Goal: Task Accomplishment & Management: Complete application form

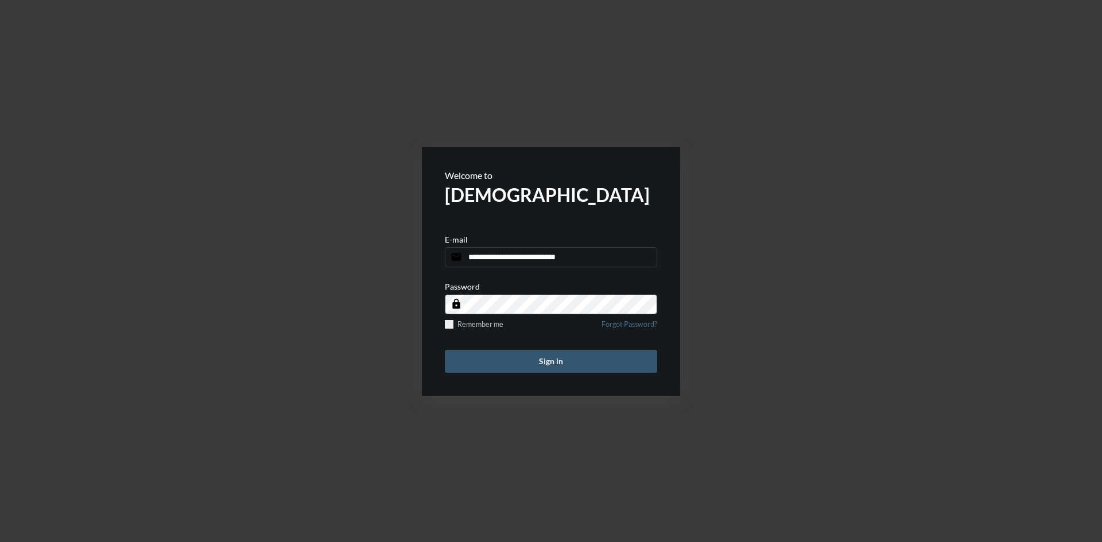
click at [579, 359] on button "Sign in" at bounding box center [551, 361] width 212 height 23
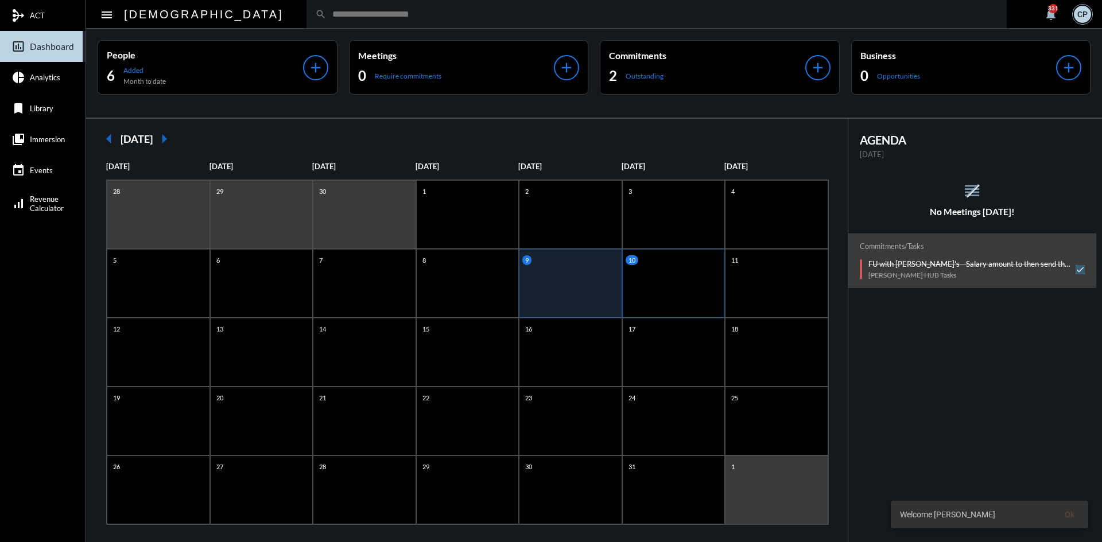
click at [642, 282] on div "10" at bounding box center [673, 283] width 103 height 69
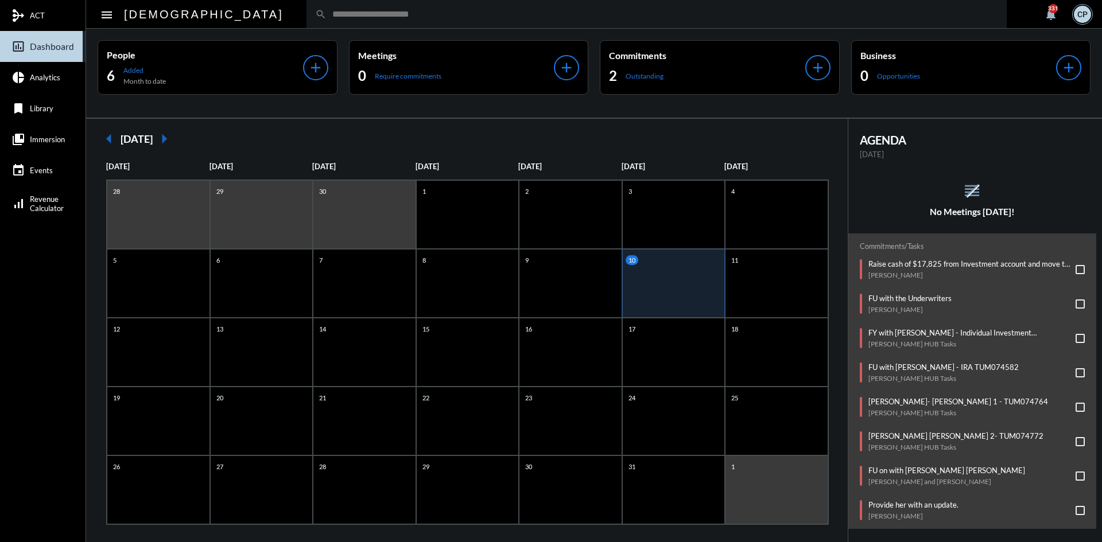
scroll to position [11, 0]
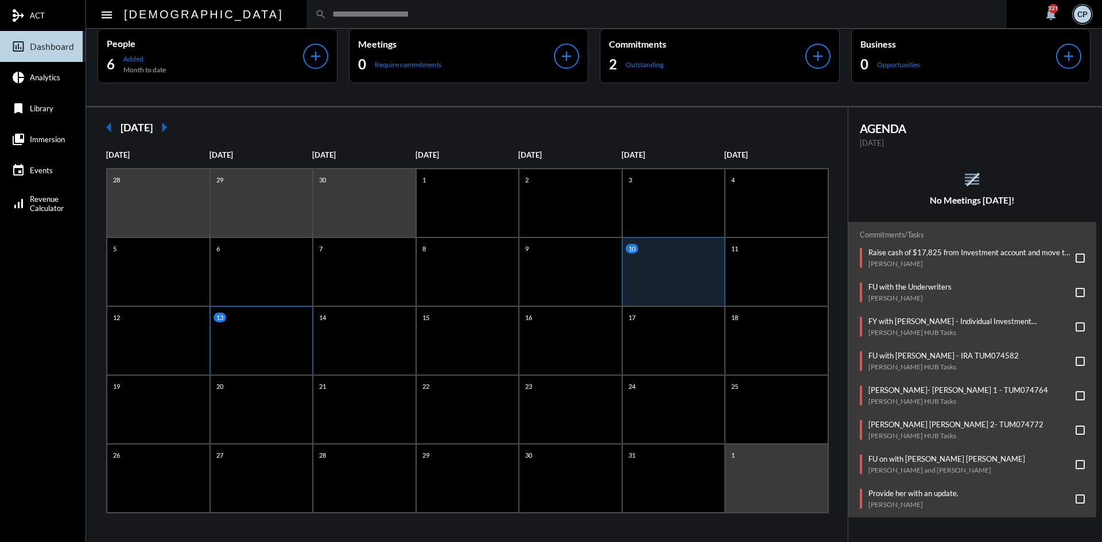
click at [238, 352] on div "13" at bounding box center [261, 341] width 103 height 69
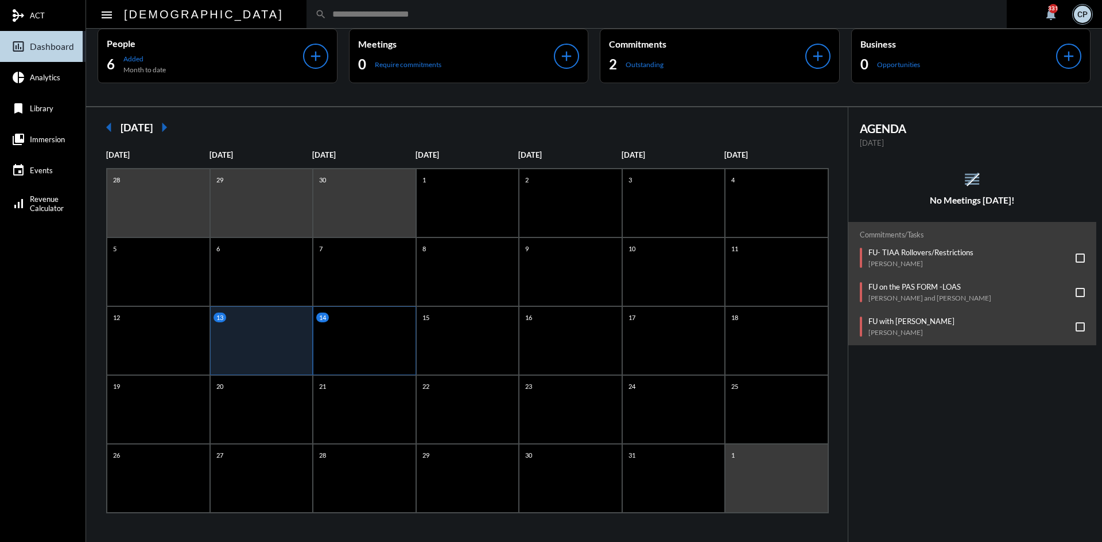
click at [367, 346] on div "14" at bounding box center [364, 341] width 103 height 69
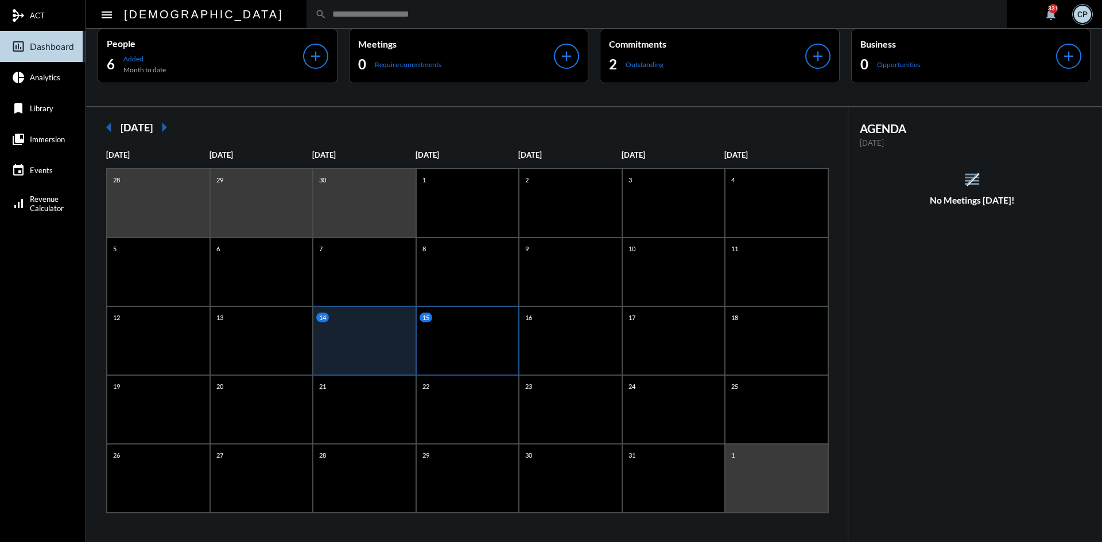
click at [441, 343] on div "15" at bounding box center [467, 341] width 103 height 69
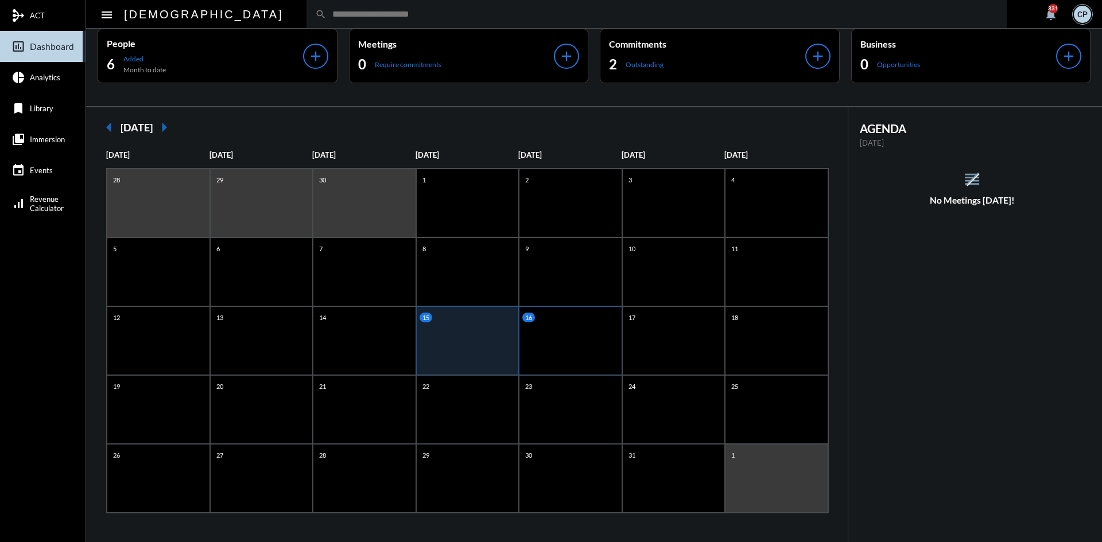
click at [573, 334] on div "16" at bounding box center [570, 341] width 103 height 69
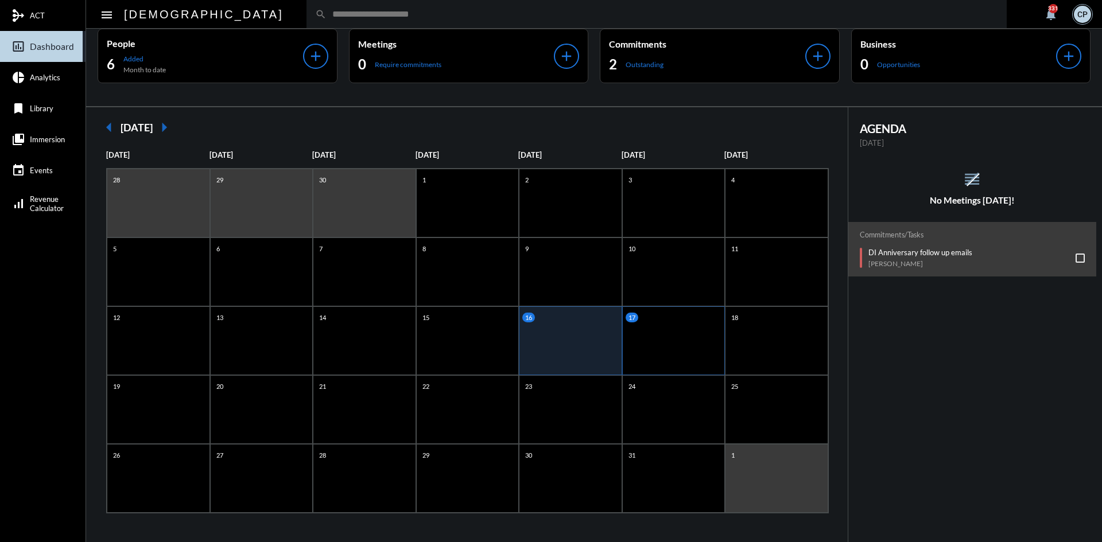
click at [689, 339] on div "17" at bounding box center [673, 341] width 103 height 69
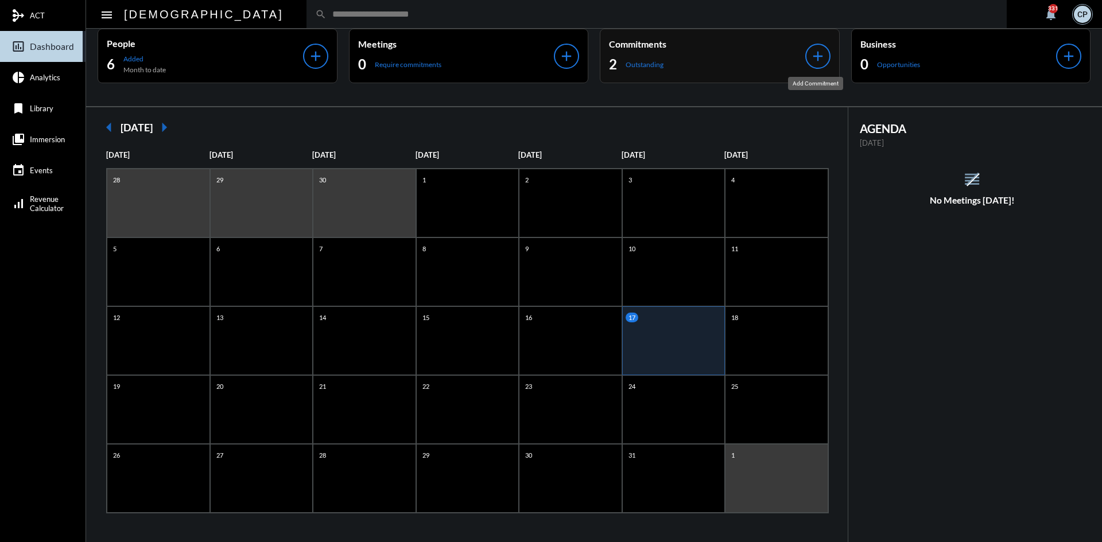
click at [812, 61] on mat-icon "add" at bounding box center [818, 56] width 16 height 16
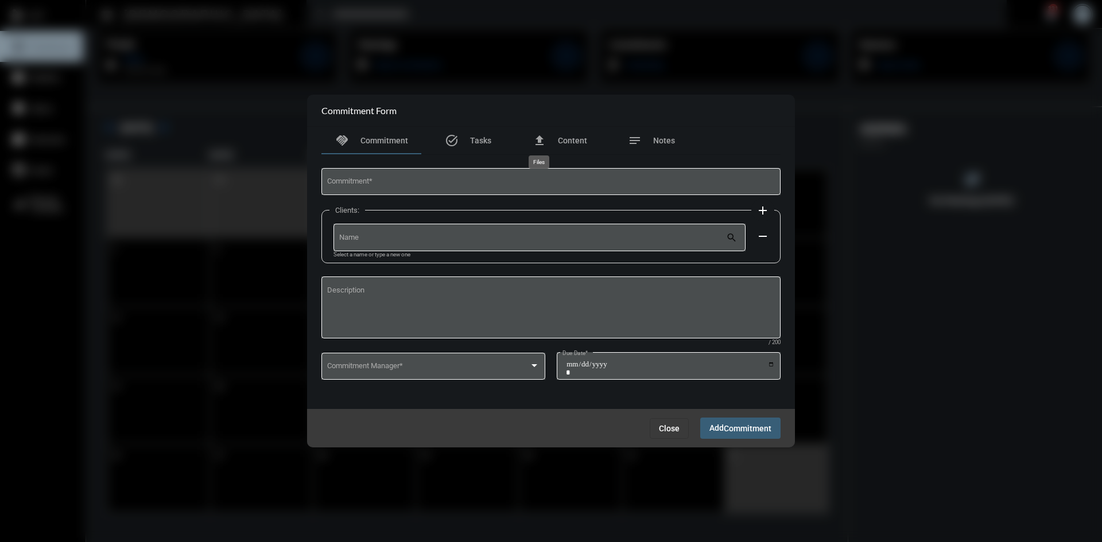
click at [534, 177] on mat-tooltip-component "Files" at bounding box center [539, 162] width 37 height 29
click at [534, 239] on input "Name" at bounding box center [532, 239] width 387 height 9
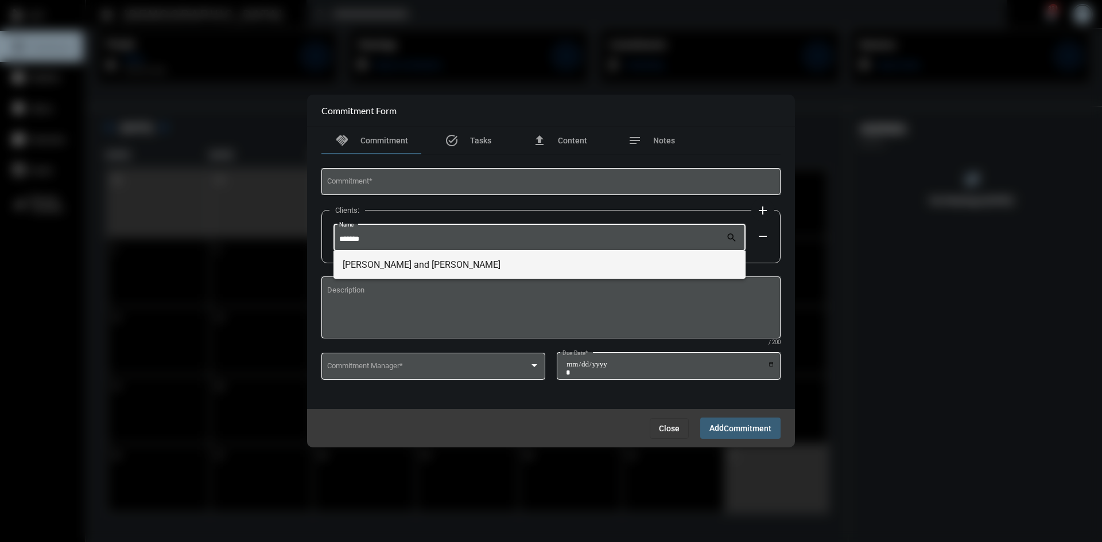
click at [479, 268] on span "[PERSON_NAME] and [PERSON_NAME]" at bounding box center [540, 265] width 394 height 28
type input "**********"
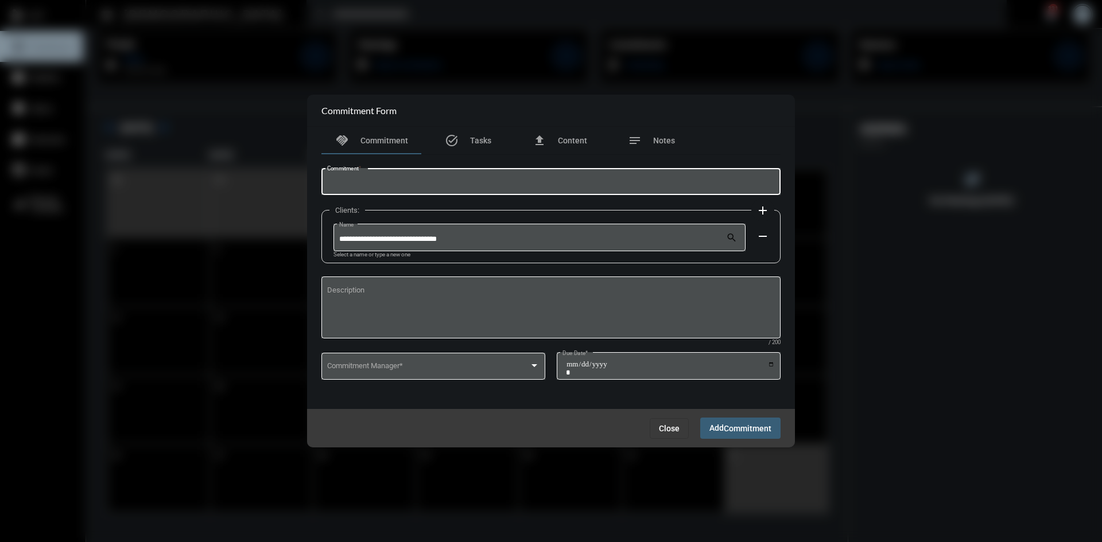
click at [443, 182] on input "Commitment *" at bounding box center [551, 184] width 448 height 9
type input "**********"
click at [534, 365] on div at bounding box center [535, 366] width 6 height 3
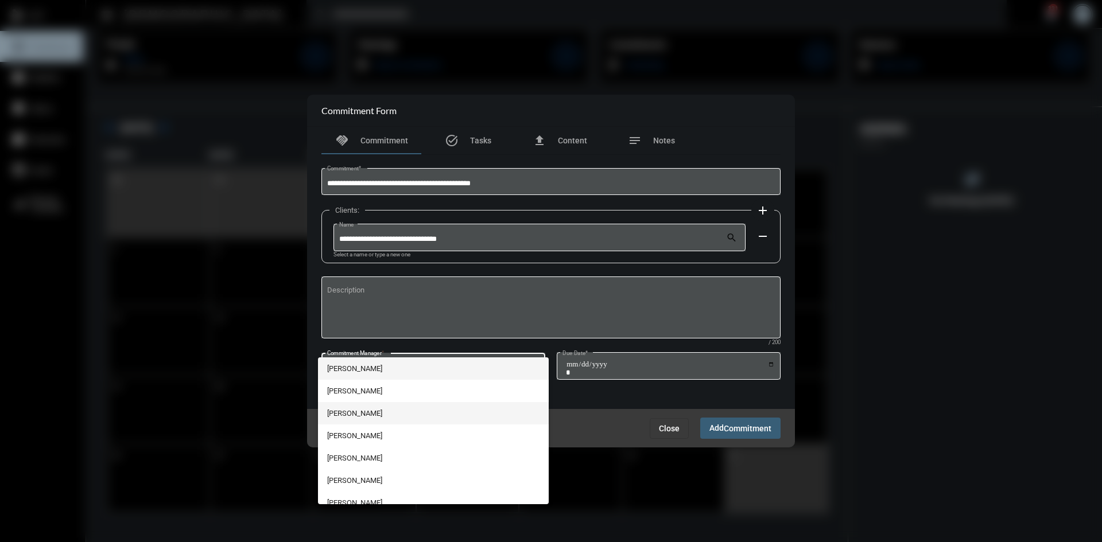
click at [368, 412] on span "[PERSON_NAME]" at bounding box center [433, 413] width 213 height 22
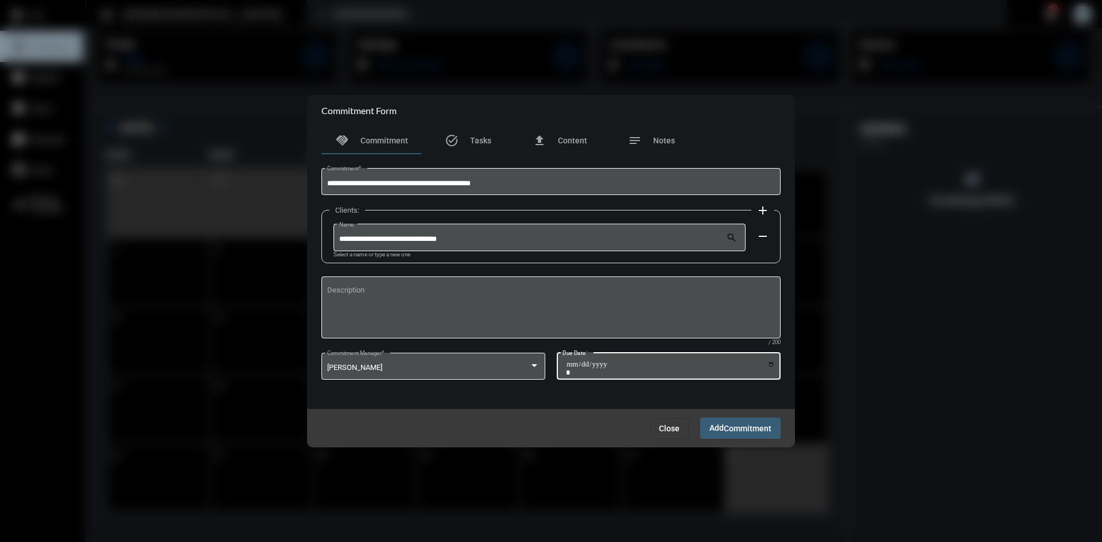
click at [770, 366] on input "Due Date *" at bounding box center [670, 368] width 209 height 16
type input "**********"
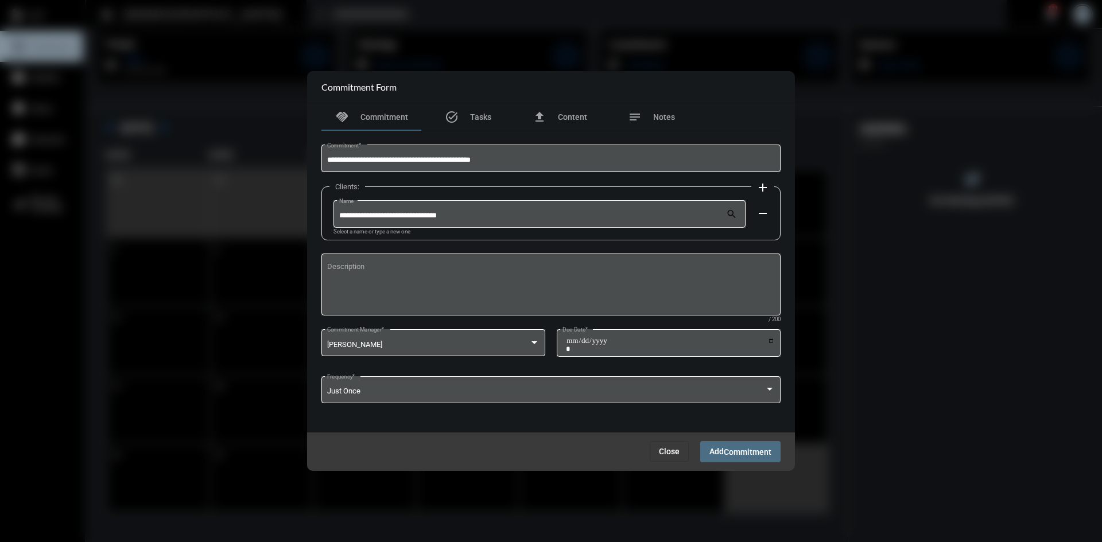
click at [745, 450] on span "Commitment" at bounding box center [748, 452] width 48 height 9
